Goal: Task Accomplishment & Management: Manage account settings

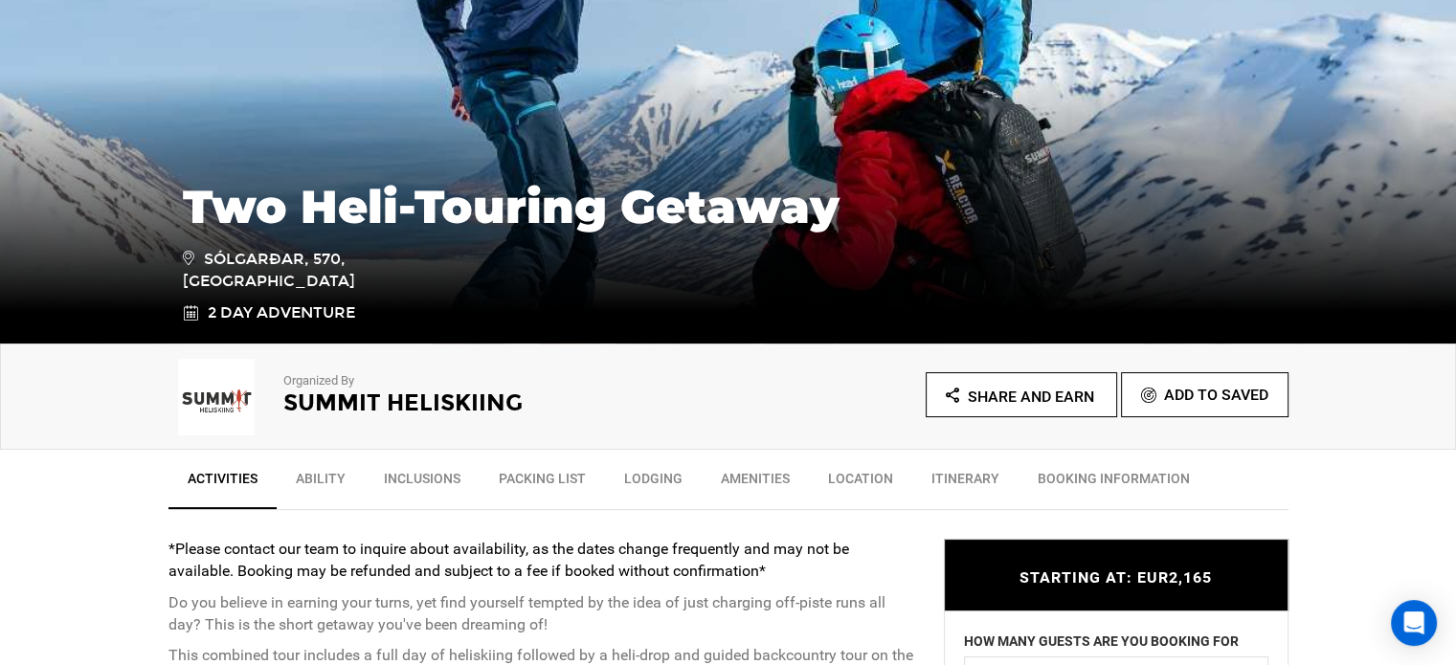
scroll to position [302, 0]
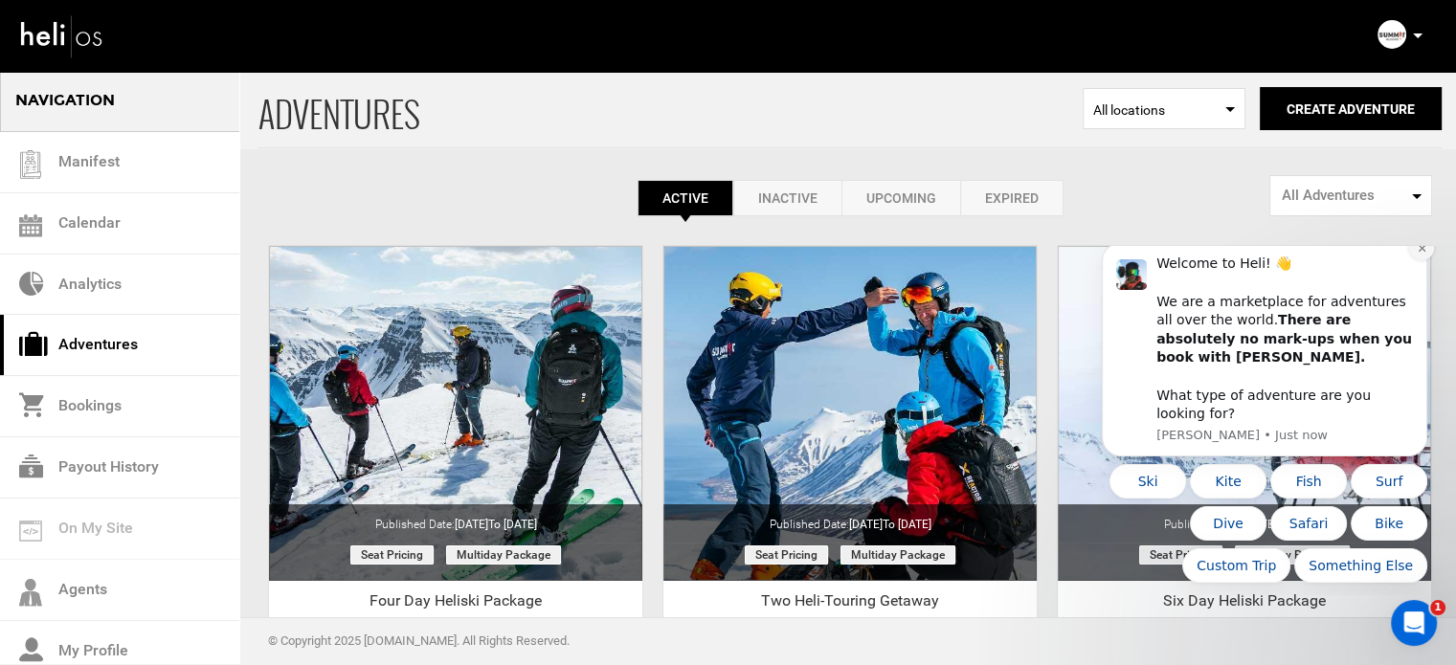
click at [1420, 254] on icon "Dismiss notification" at bounding box center [1422, 248] width 11 height 11
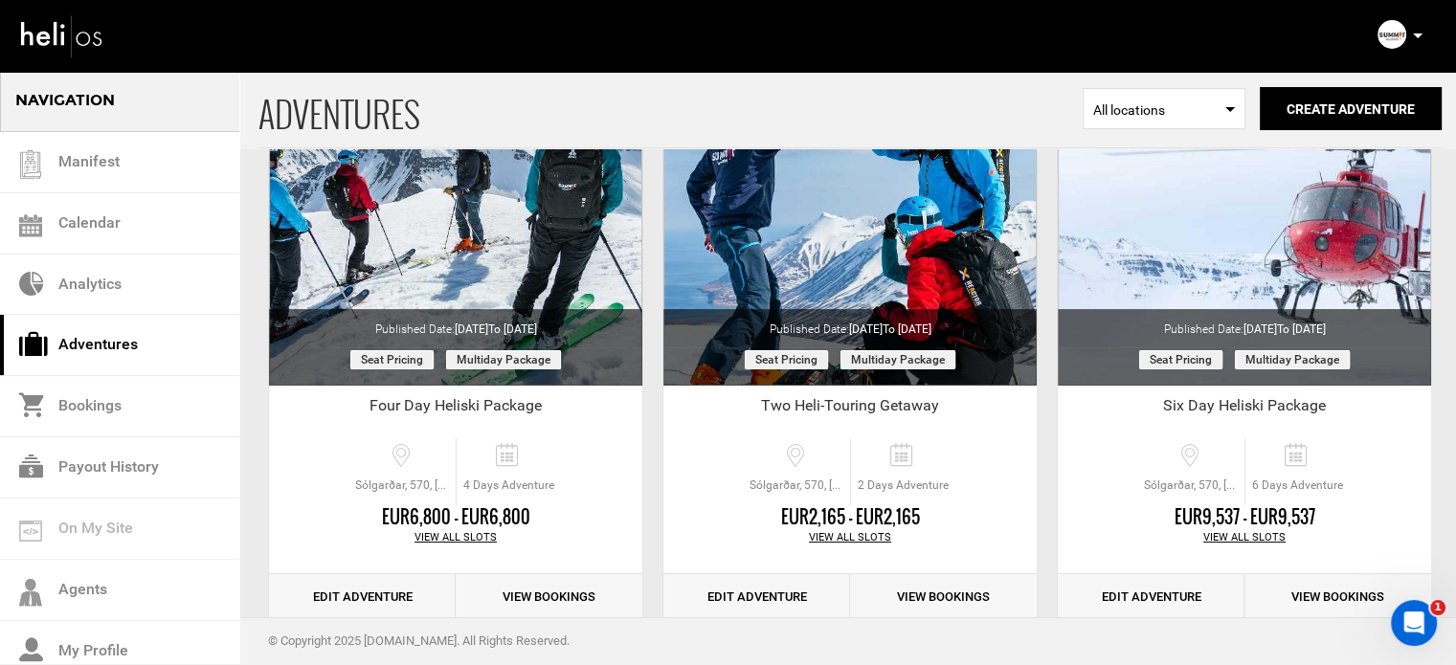
scroll to position [237, 0]
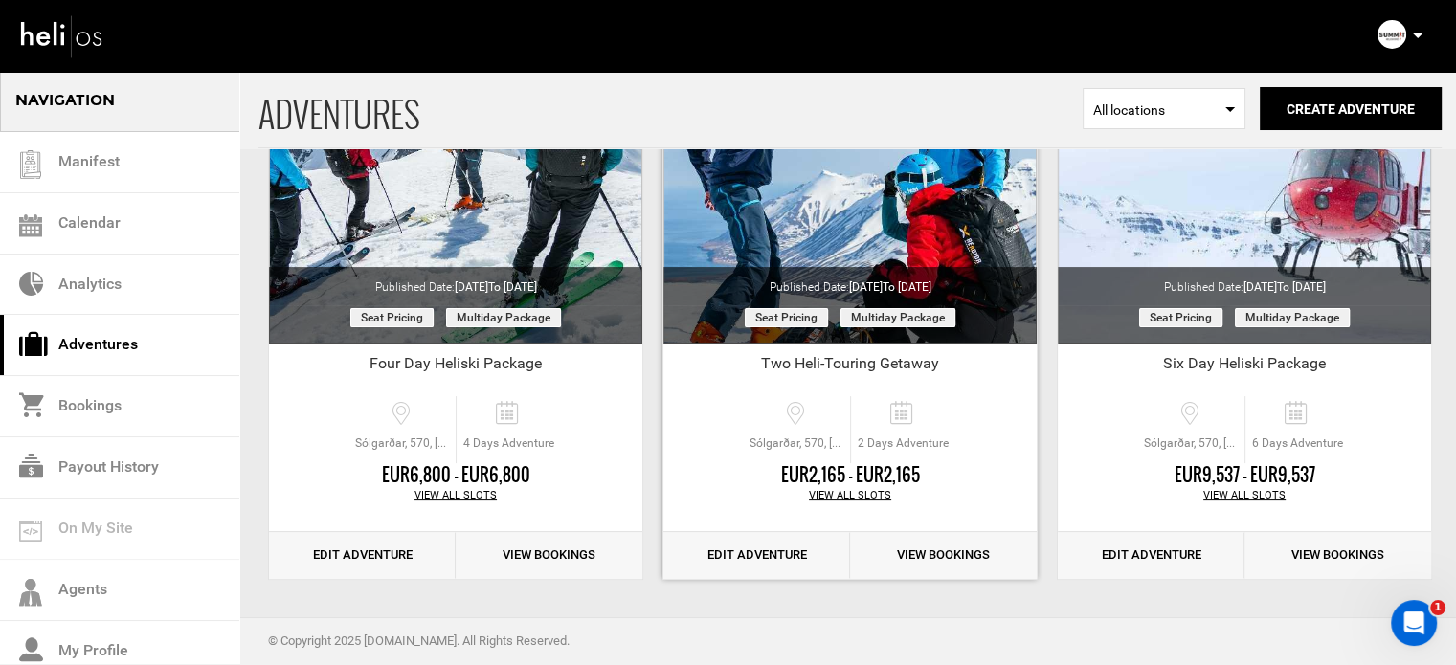
click at [746, 545] on link "Edit Adventure" at bounding box center [756, 555] width 187 height 47
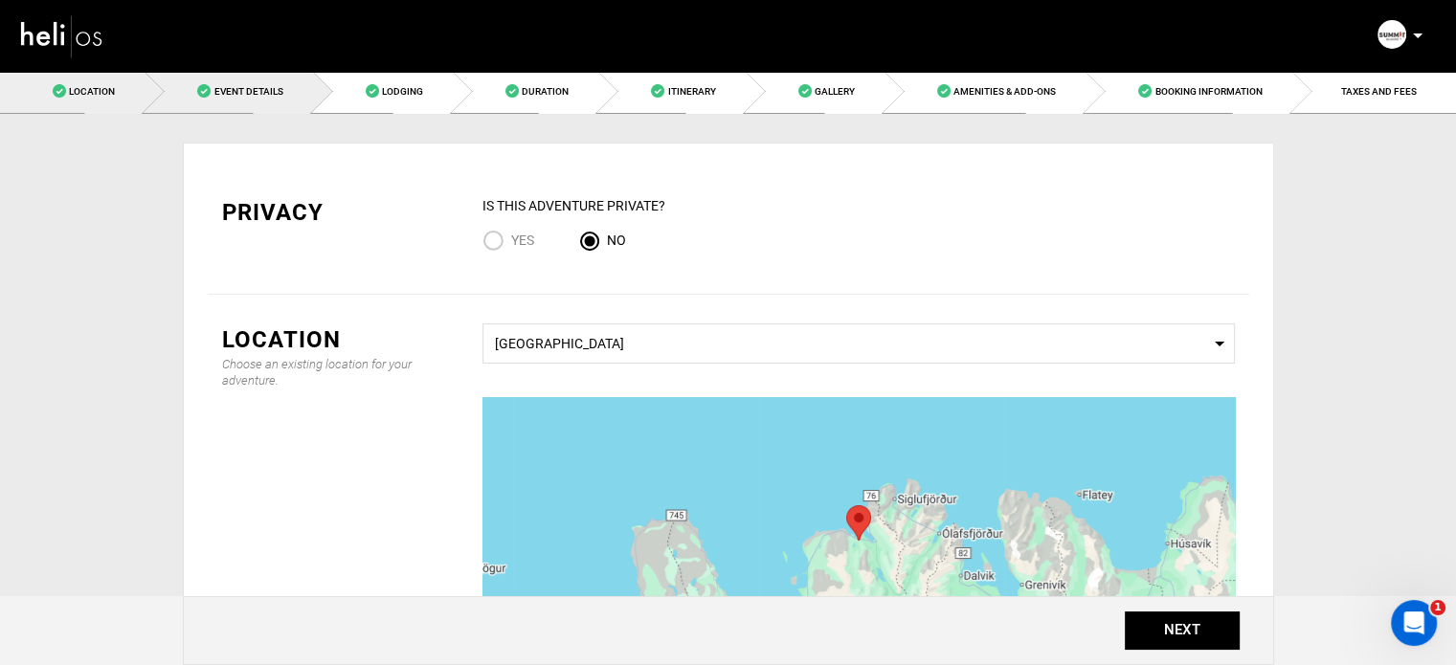
click at [198, 95] on span at bounding box center [203, 90] width 13 height 13
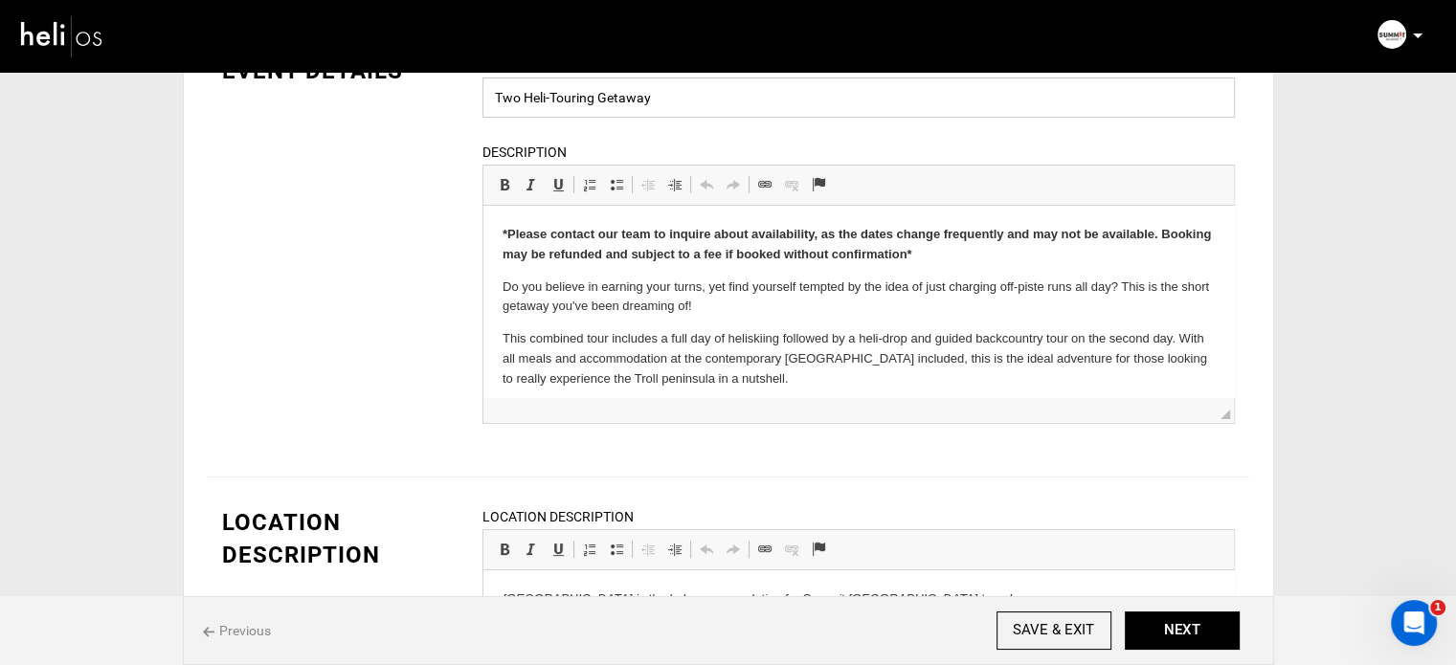
click at [521, 103] on input "Two Heli-Touring Getaway" at bounding box center [859, 98] width 753 height 40
type input "Two Day Heli-Touring Getaway"
click at [1026, 627] on input "SAVE & EXIT" at bounding box center [1054, 631] width 115 height 38
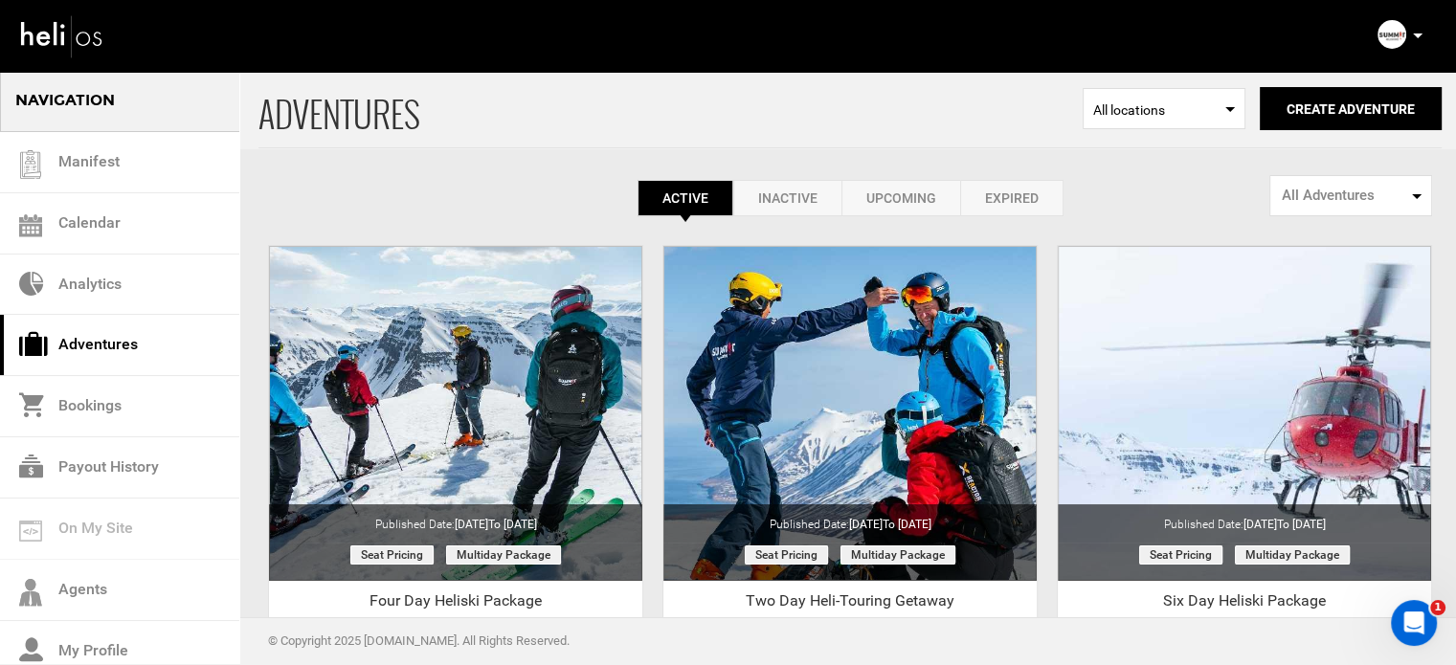
click at [1413, 35] on icon at bounding box center [1418, 36] width 10 height 5
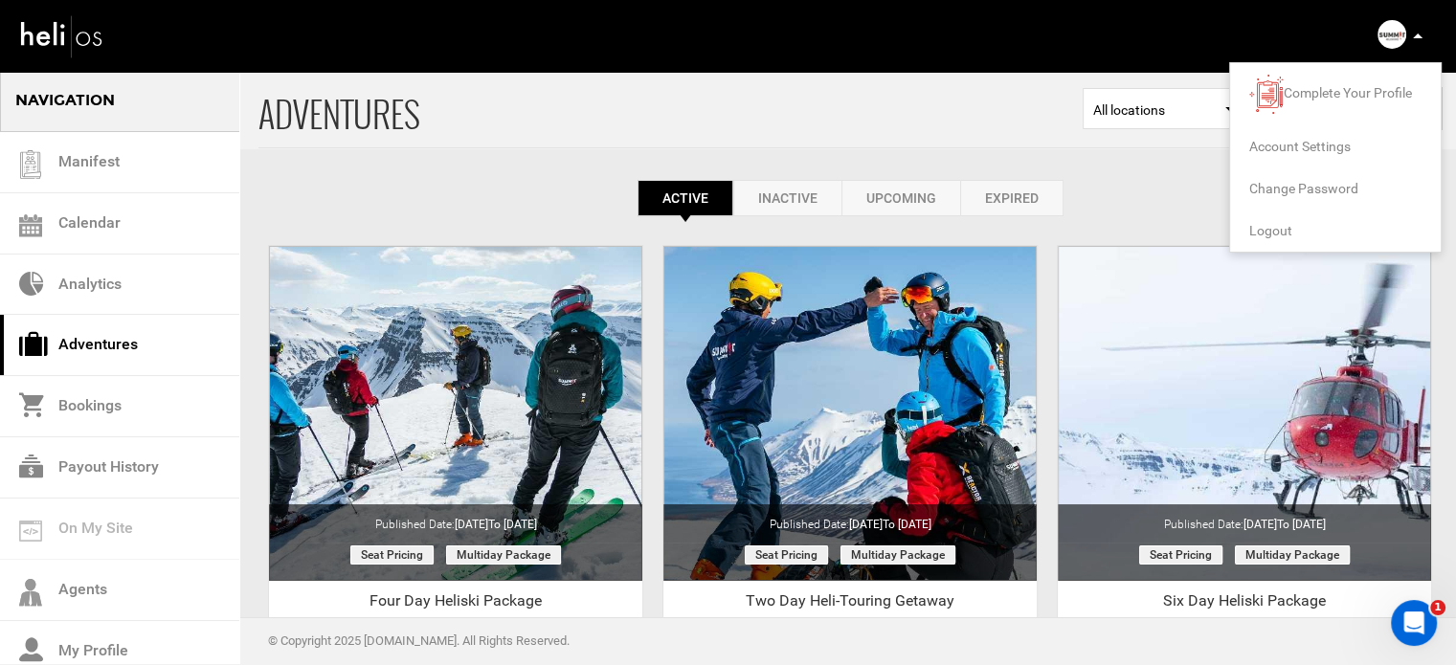
click at [1271, 225] on span "Logout" at bounding box center [1270, 230] width 43 height 15
